Goal: Task Accomplishment & Management: Use online tool/utility

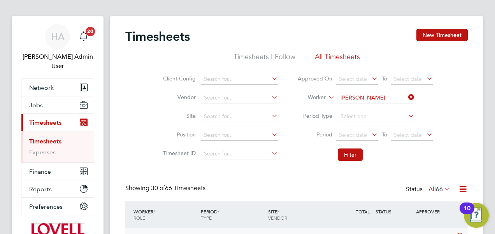
click at [407, 97] on icon at bounding box center [407, 97] width 0 height 11
click at [363, 137] on span "Select date" at bounding box center [353, 135] width 28 height 7
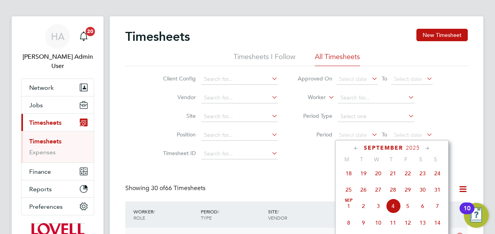
click at [423, 178] on span "23" at bounding box center [423, 173] width 15 height 15
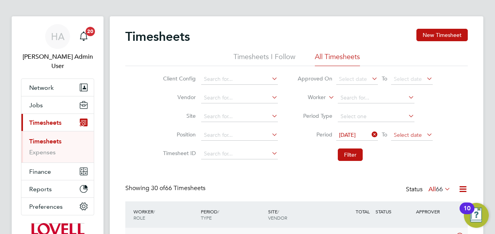
click at [412, 134] on span "Select date" at bounding box center [408, 135] width 28 height 7
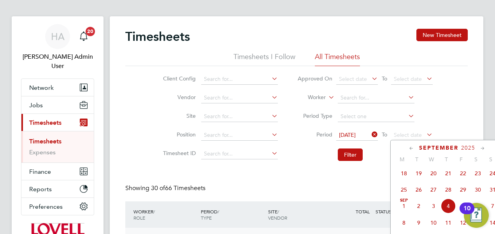
click at [464, 192] on span "29" at bounding box center [463, 190] width 15 height 15
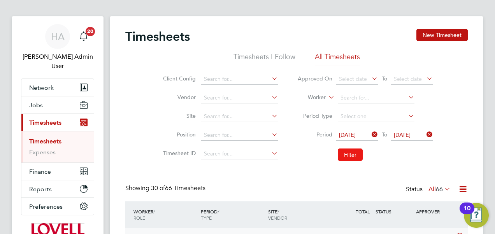
click at [357, 149] on button "Filter" at bounding box center [350, 155] width 25 height 12
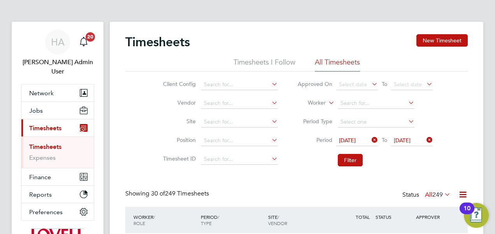
click at [439, 196] on span "249" at bounding box center [438, 195] width 11 height 8
click at [423, 230] on li "Submitted" at bounding box center [431, 230] width 36 height 11
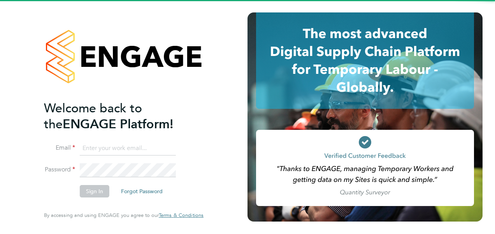
click at [138, 146] on input at bounding box center [128, 149] width 96 height 14
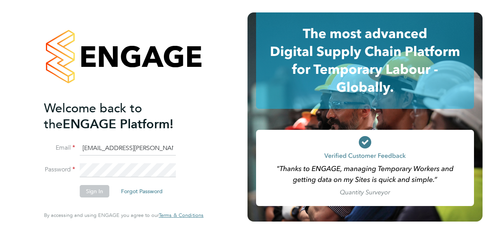
drag, startPoint x: 149, startPoint y: 148, endPoint x: 51, endPoint y: 145, distance: 98.6
click at [51, 145] on li "Email labourdesk@hays.com" at bounding box center [120, 153] width 152 height 22
type input "engagemasterlogins@hays.com"
click at [95, 193] on button "Sign In" at bounding box center [95, 191] width 30 height 12
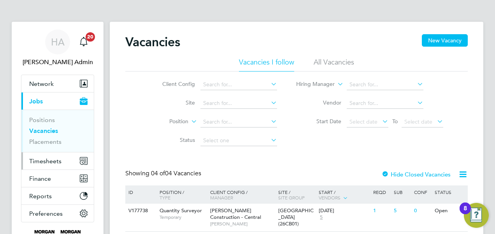
click at [43, 164] on span "Timesheets" at bounding box center [45, 161] width 32 height 7
click at [44, 158] on span "Timesheets" at bounding box center [45, 161] width 32 height 7
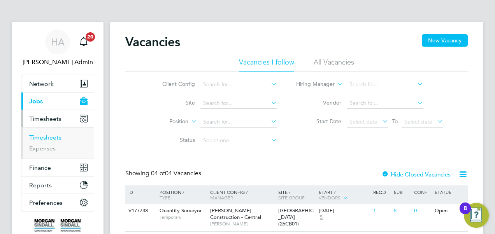
click at [47, 139] on link "Timesheets" at bounding box center [45, 137] width 32 height 7
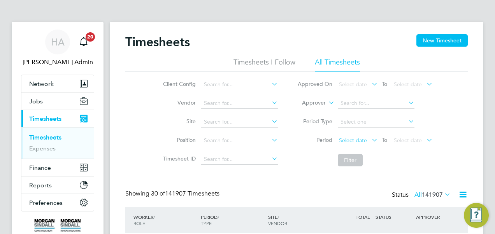
click at [358, 139] on span "Select date" at bounding box center [353, 140] width 28 height 7
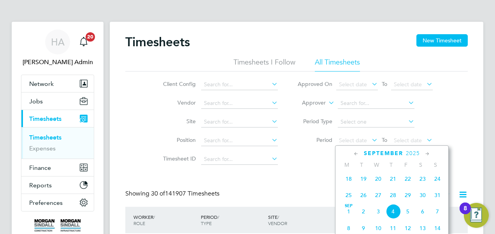
click at [421, 178] on span "23" at bounding box center [423, 179] width 15 height 15
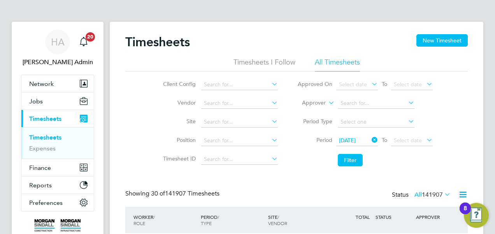
click at [416, 134] on li "Period [DATE] To Select date" at bounding box center [365, 141] width 155 height 19
click at [413, 145] on span "Select date" at bounding box center [412, 141] width 42 height 11
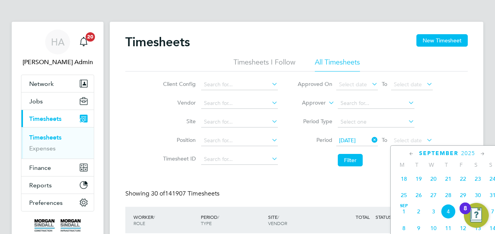
click at [465, 198] on span "29" at bounding box center [463, 195] width 15 height 15
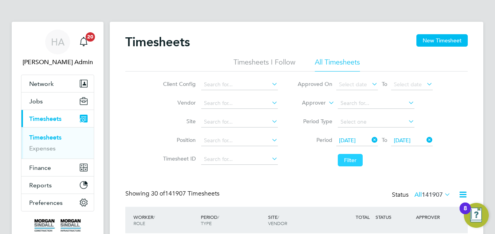
click at [355, 165] on button "Filter" at bounding box center [350, 160] width 25 height 12
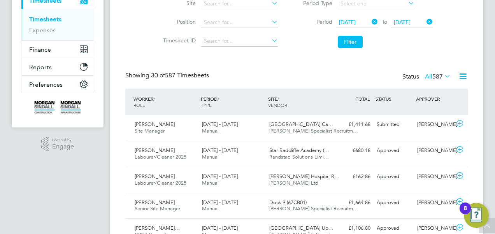
click at [465, 77] on icon at bounding box center [463, 77] width 10 height 10
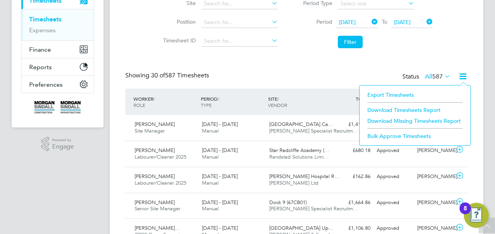
click at [437, 79] on span "587" at bounding box center [438, 77] width 11 height 8
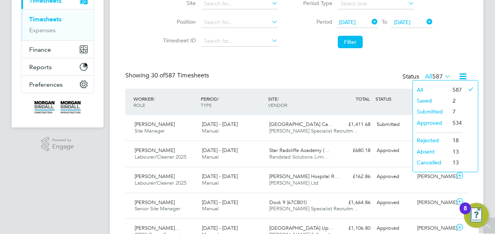
click at [435, 112] on li "Submitted" at bounding box center [431, 111] width 36 height 11
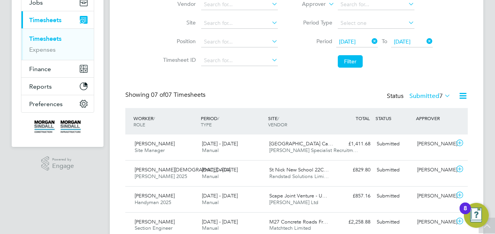
click at [443, 95] on icon at bounding box center [443, 95] width 0 height 11
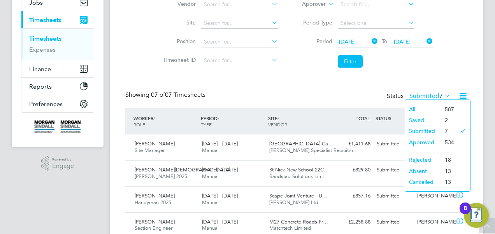
click at [415, 109] on li "All" at bounding box center [423, 109] width 36 height 11
click at [415, 109] on div "Timesheets New Timesheet Timesheets I Follow All Timesheets Client Config Vendo…" at bounding box center [296, 126] width 343 height 382
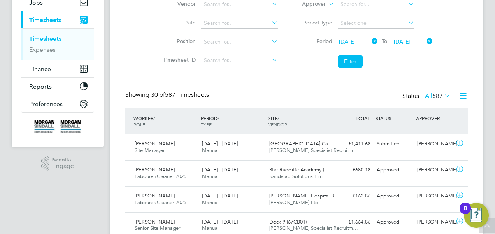
click at [465, 94] on icon at bounding box center [463, 96] width 10 height 10
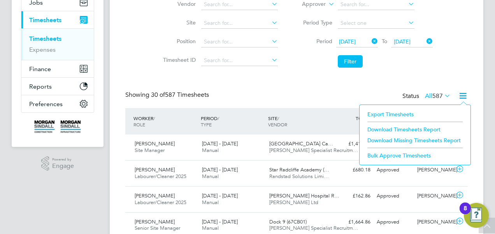
click at [405, 125] on li "Download Timesheets Report" at bounding box center [415, 129] width 103 height 11
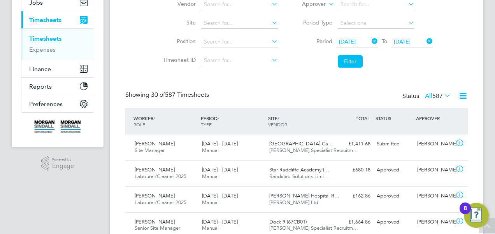
click at [459, 93] on icon at bounding box center [463, 96] width 10 height 10
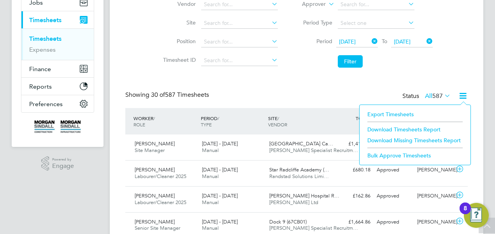
click at [401, 126] on li "Download Timesheets Report" at bounding box center [415, 129] width 103 height 11
